Goal: Task Accomplishment & Management: Complete application form

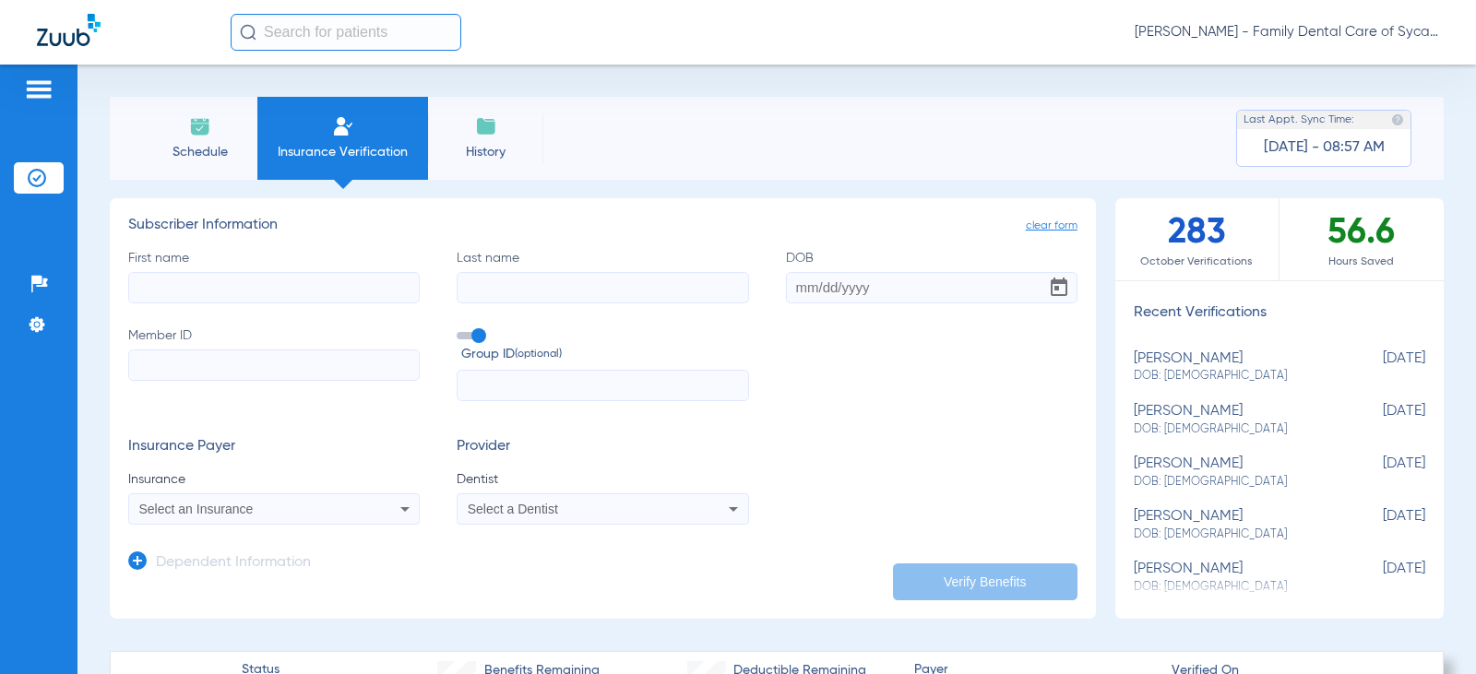
click at [214, 136] on li "Schedule" at bounding box center [199, 138] width 115 height 83
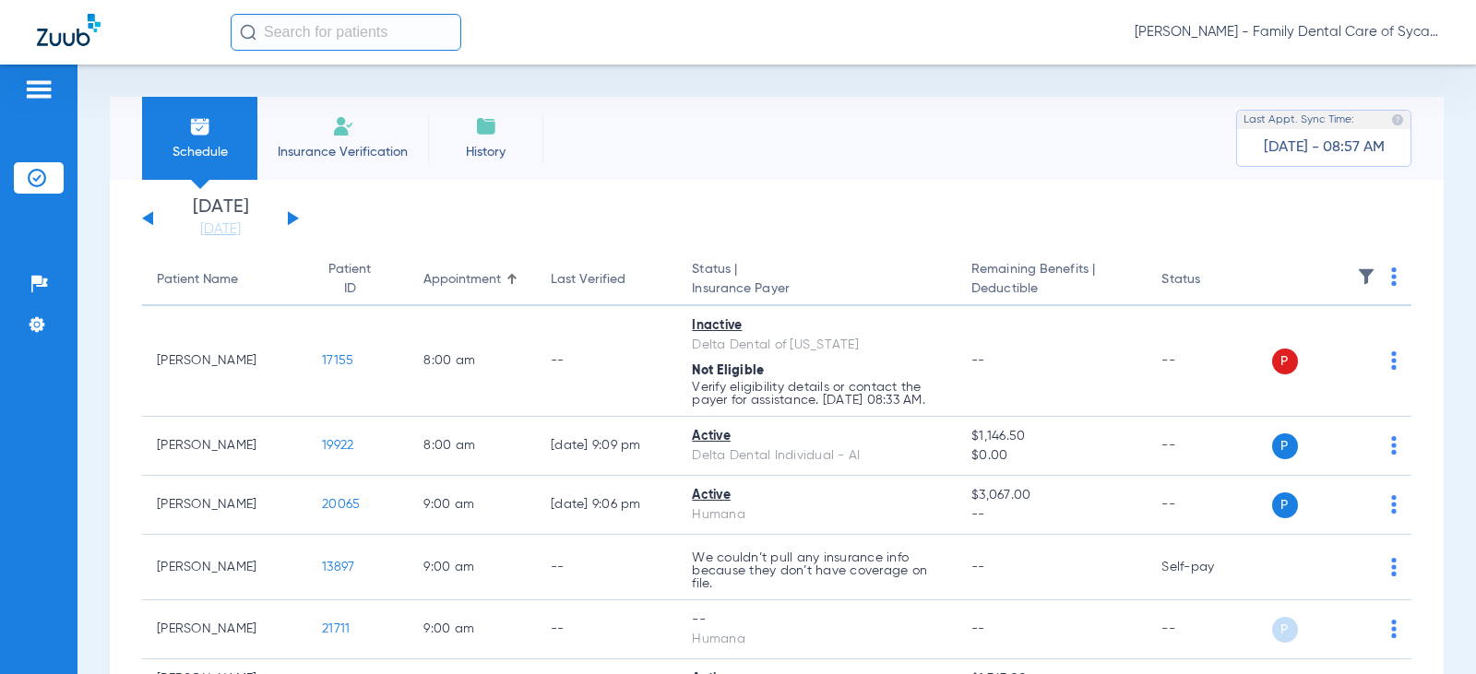
click at [344, 145] on span "Insurance Verification" at bounding box center [342, 152] width 143 height 18
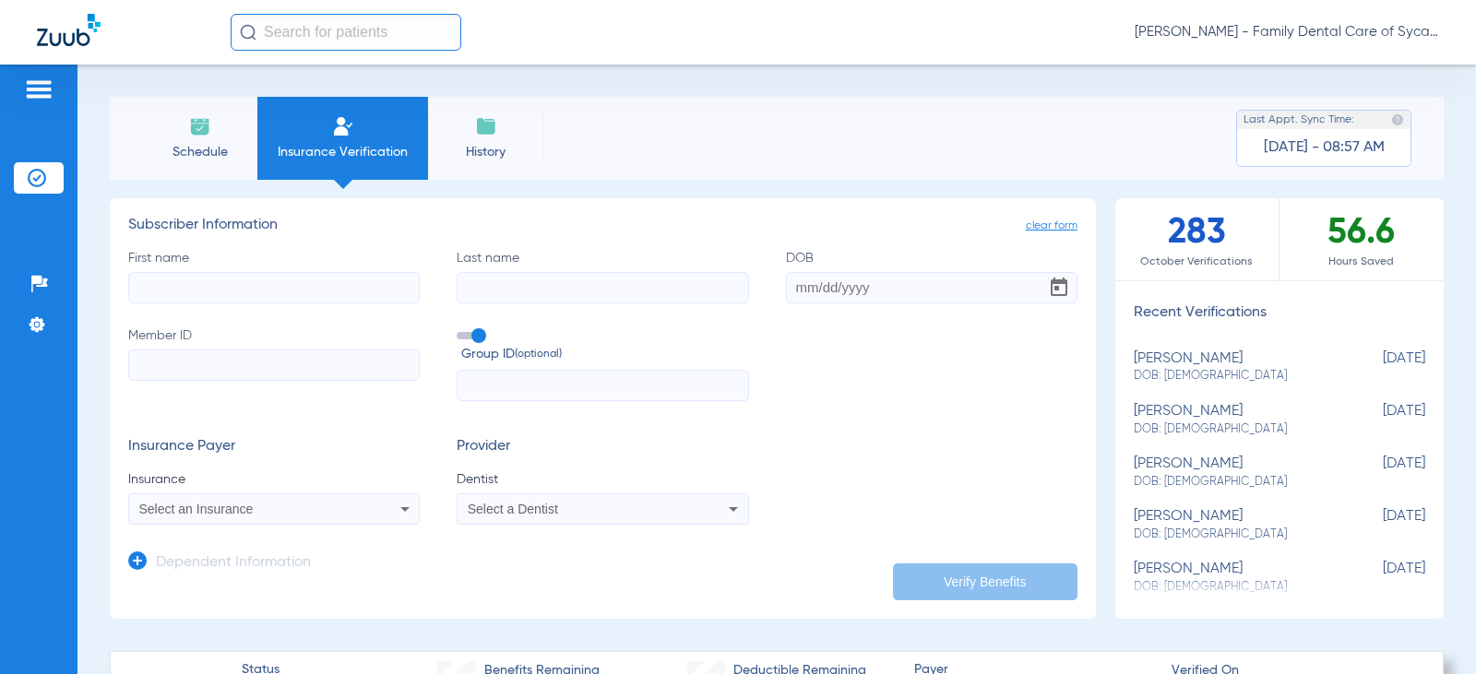
click at [253, 286] on input "First name" at bounding box center [274, 287] width 292 height 31
type input "[PERSON_NAME]"
click at [786, 280] on input "DOB" at bounding box center [932, 287] width 292 height 31
type input "[DATE]"
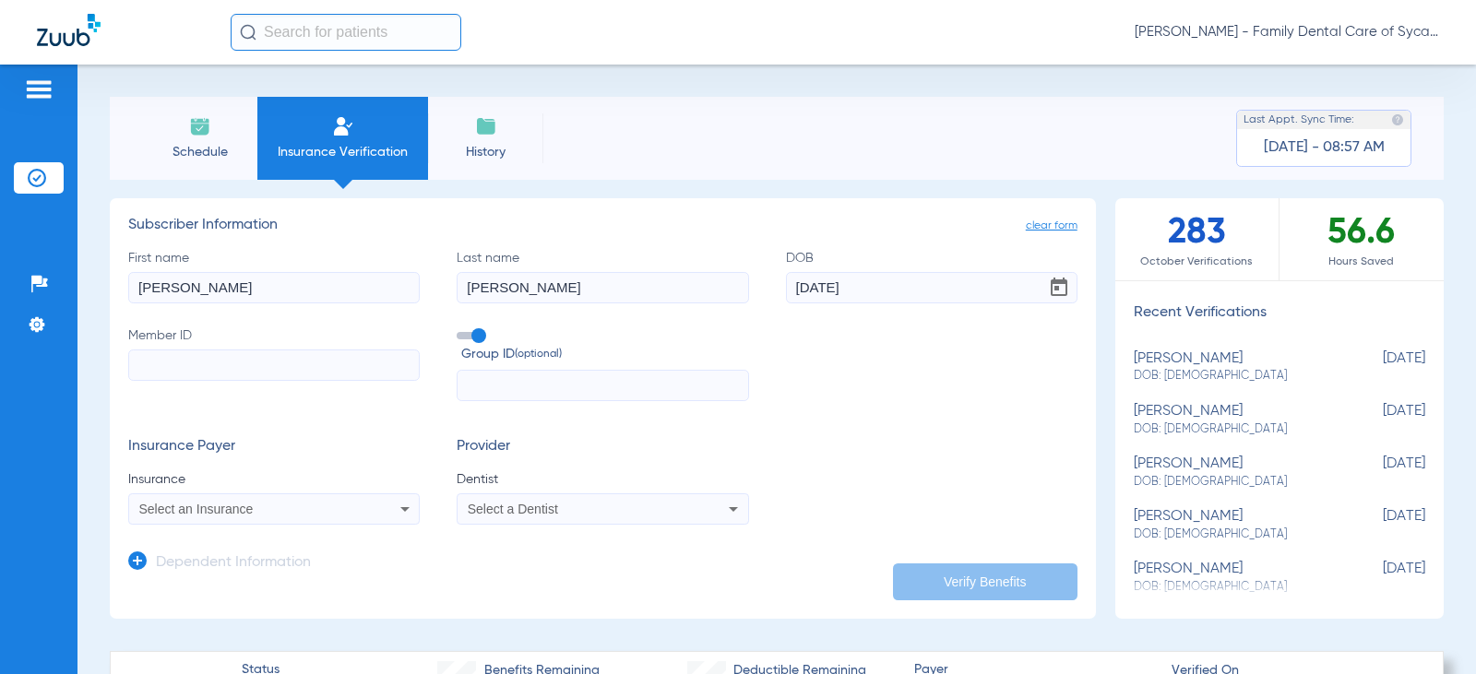
click at [198, 366] on input "Member ID" at bounding box center [274, 365] width 292 height 31
type input "H67403929"
click at [228, 509] on span "Select an Insurance" at bounding box center [196, 509] width 114 height 15
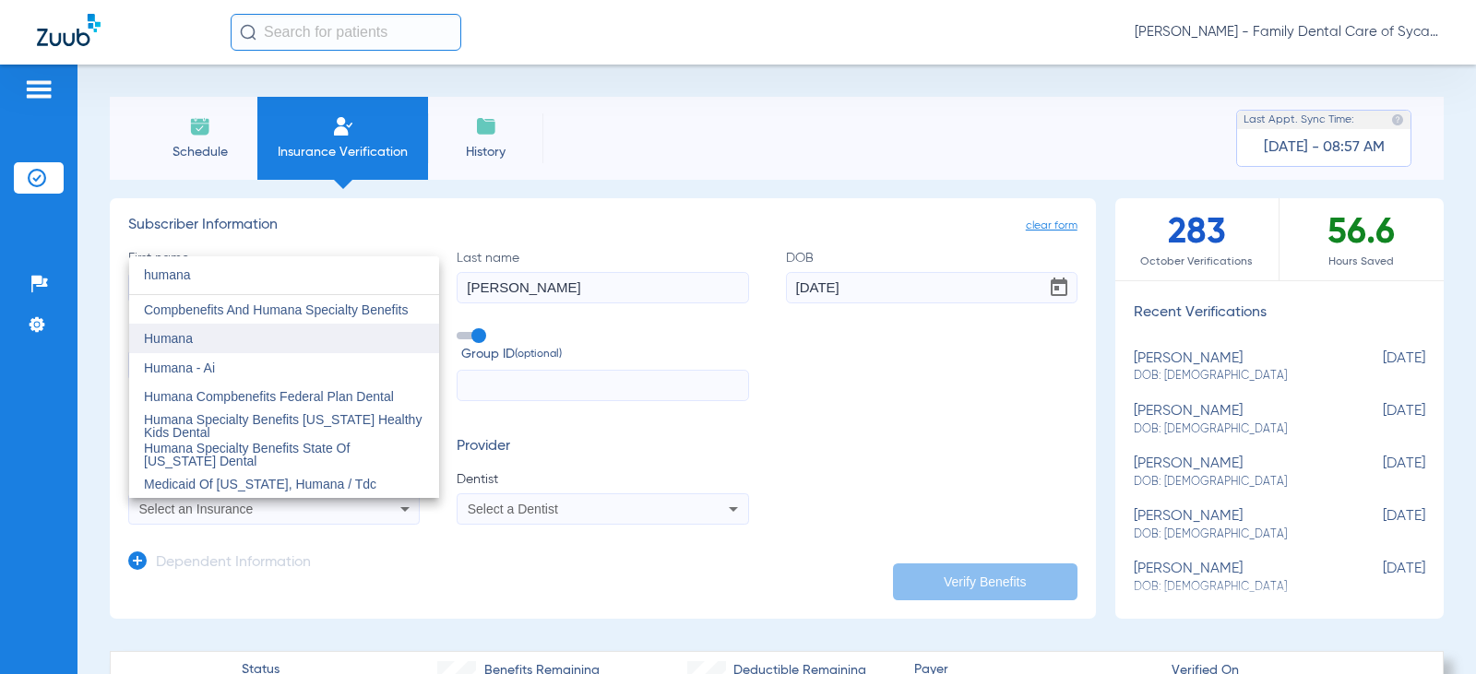
type input "humana"
click at [176, 335] on span "Humana" at bounding box center [168, 338] width 49 height 15
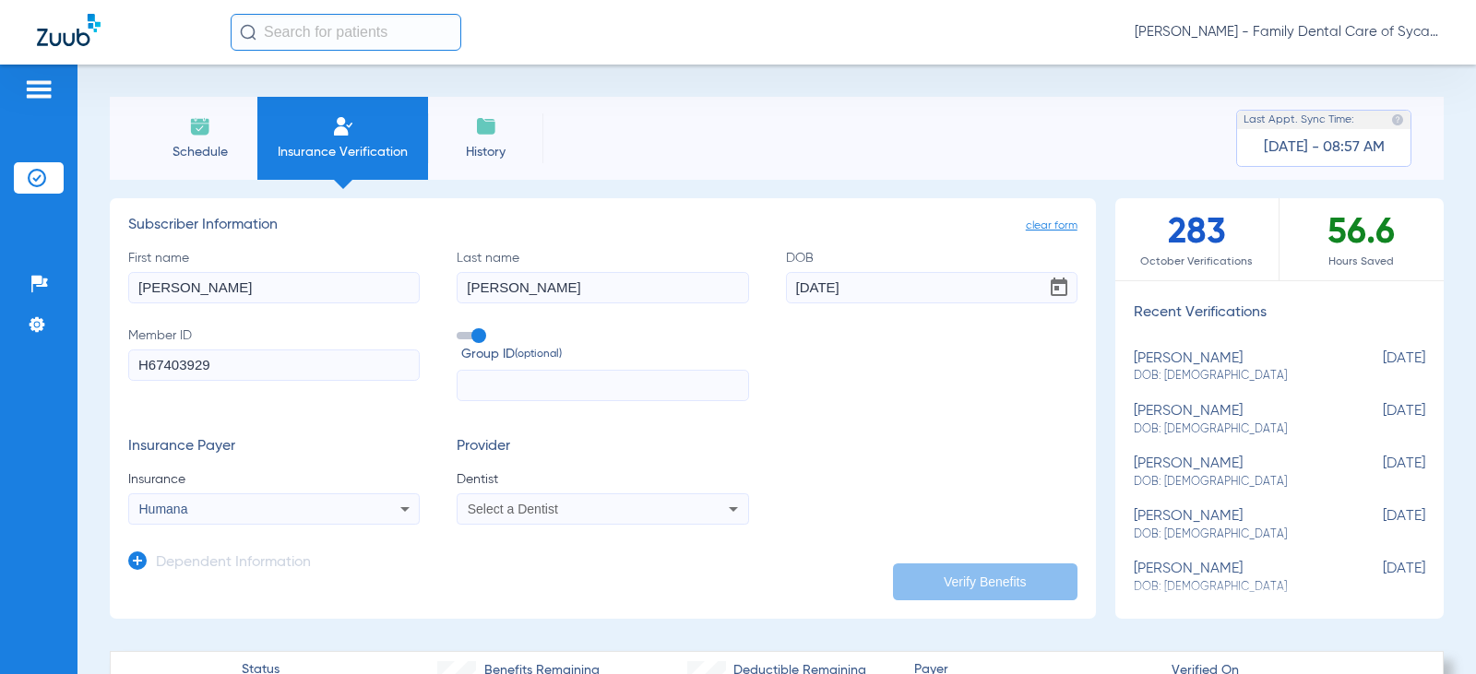
click at [480, 506] on span "Select a Dentist" at bounding box center [513, 509] width 90 height 15
type input "tej"
click at [509, 483] on span "[PERSON_NAME]" at bounding box center [524, 484] width 108 height 15
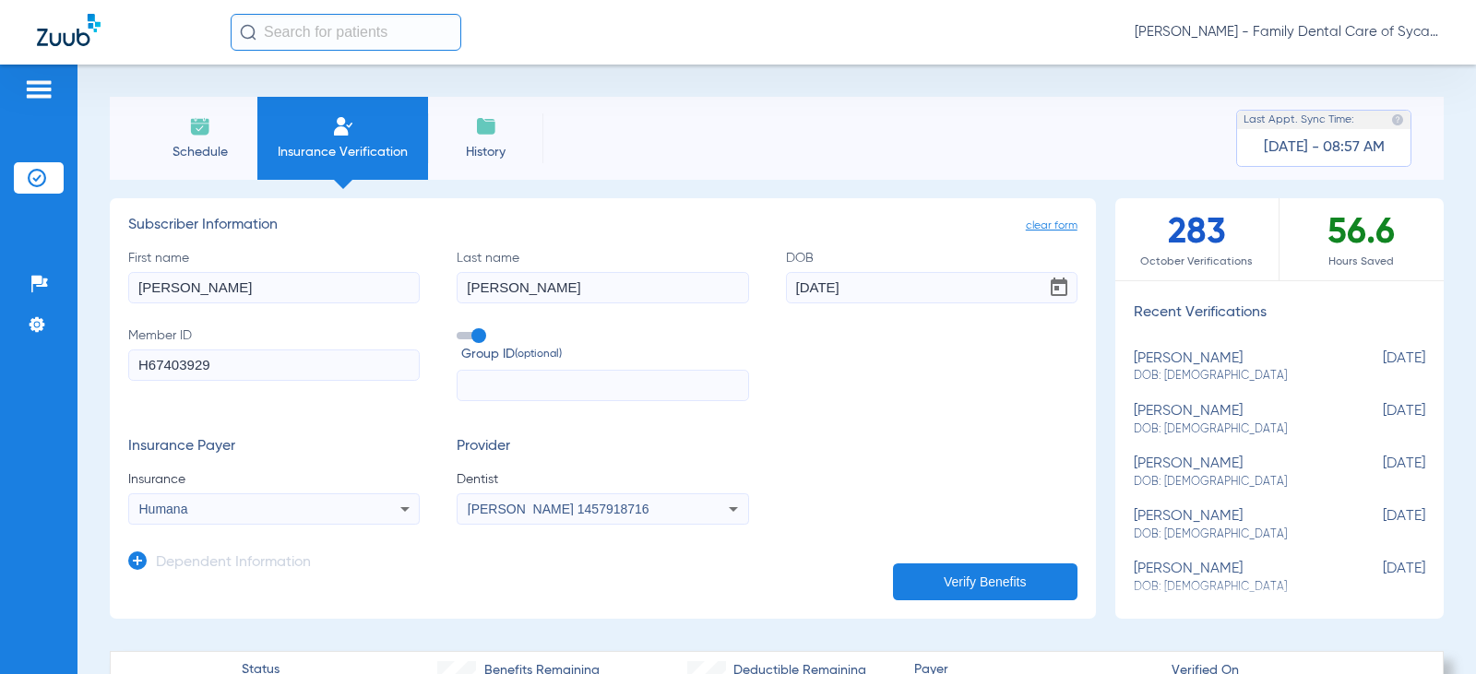
click at [952, 573] on button "Verify Benefits" at bounding box center [985, 582] width 185 height 37
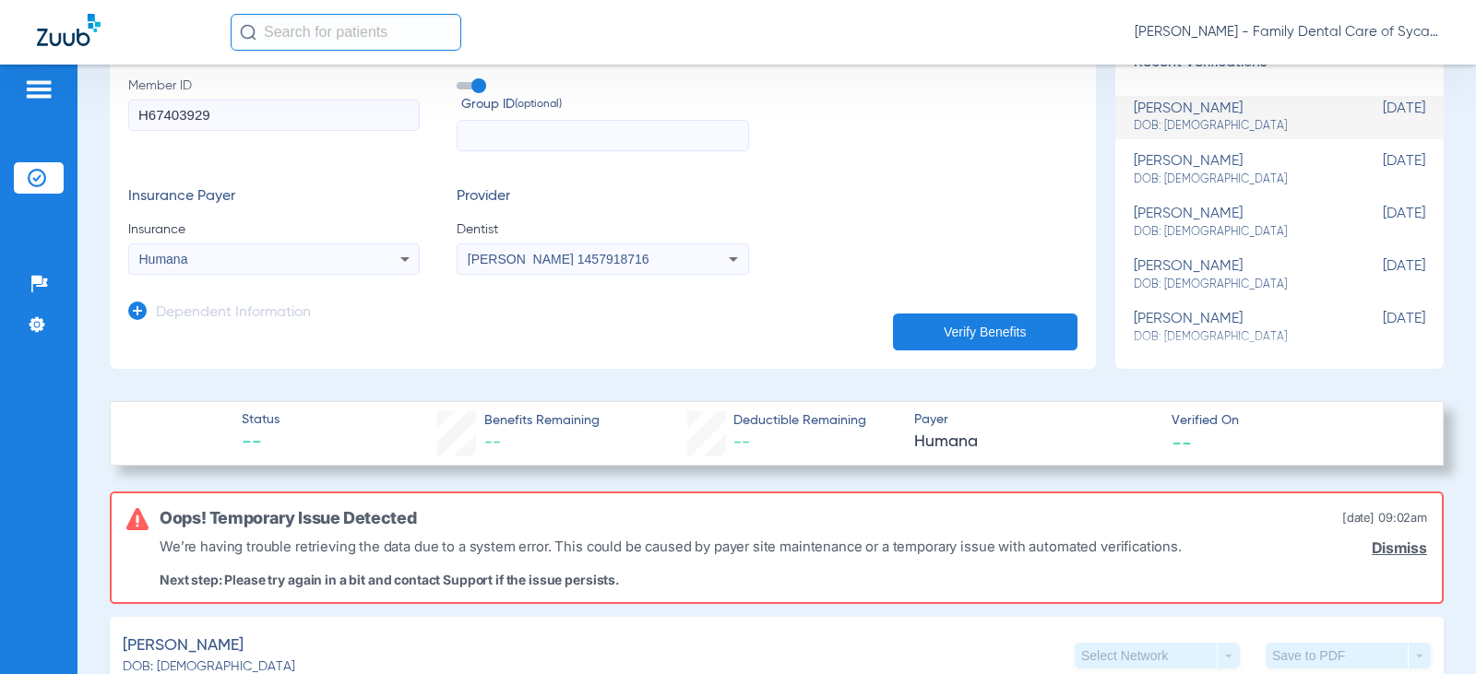
scroll to position [218, 0]
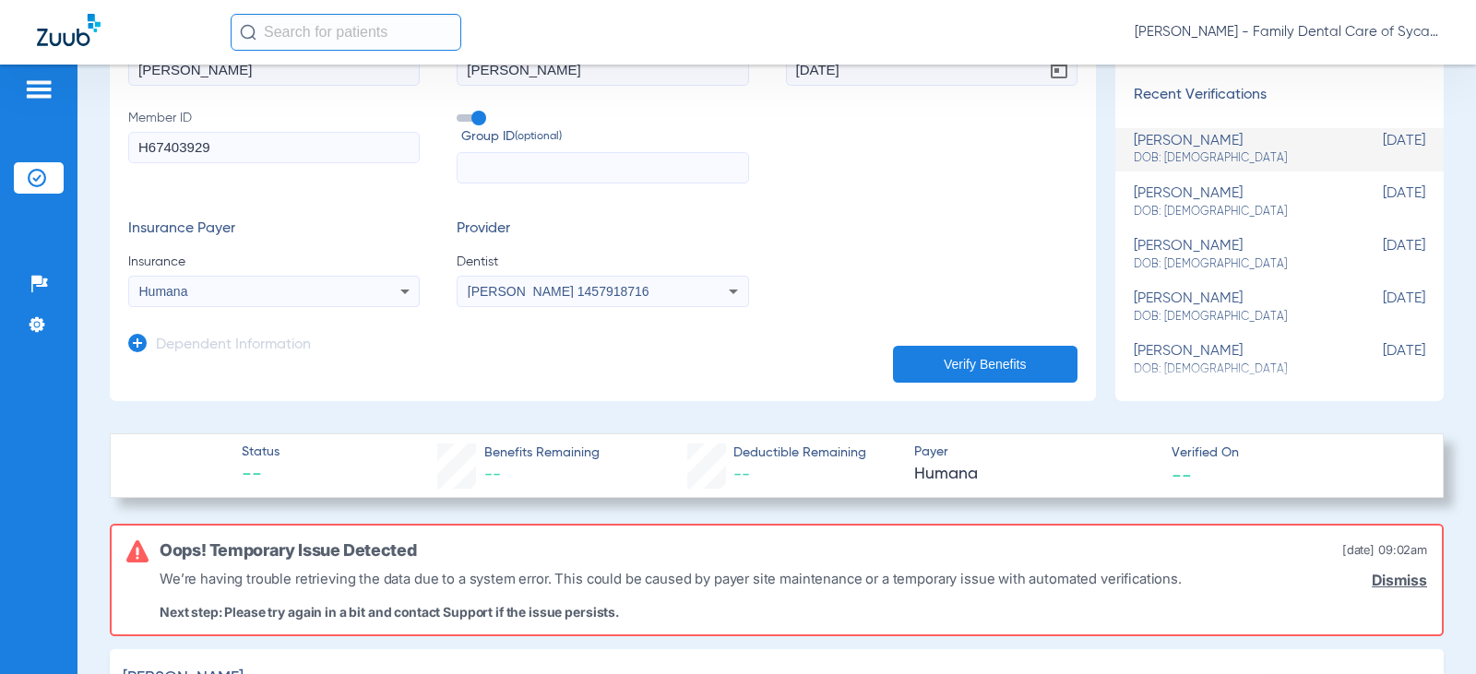
click at [985, 348] on button "Verify Benefits" at bounding box center [985, 364] width 185 height 37
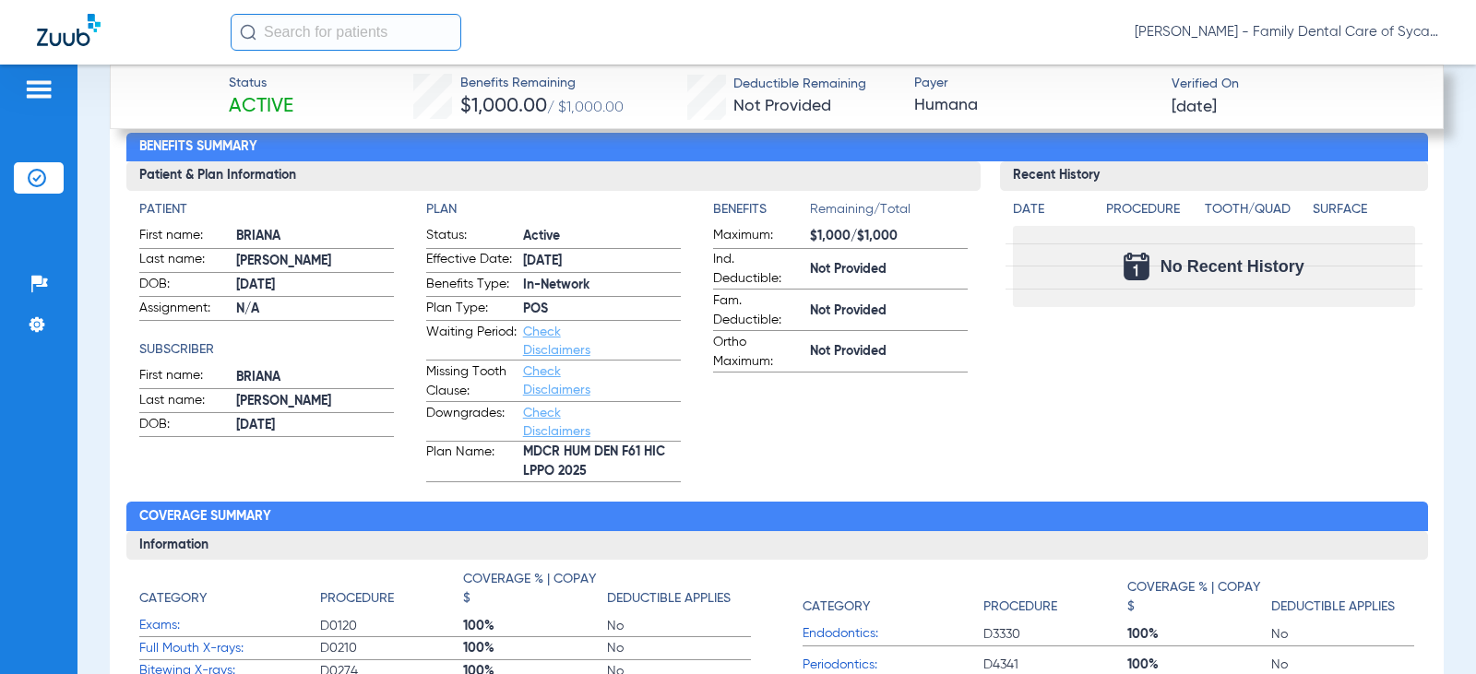
scroll to position [1292, 0]
